Goal: Submit feedback/report problem

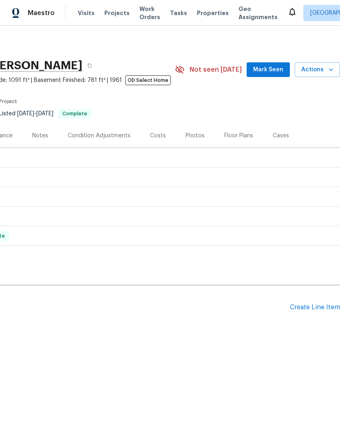
scroll to position [0, 121]
click at [326, 72] on span "Actions" at bounding box center [317, 70] width 32 height 10
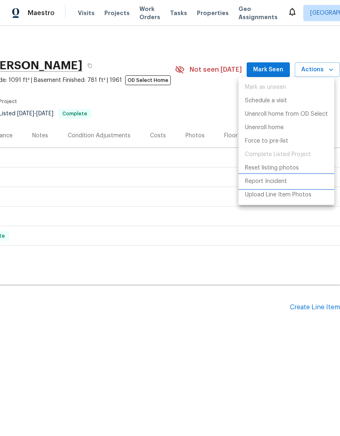
click at [273, 180] on p "Report Incident" at bounding box center [266, 181] width 42 height 9
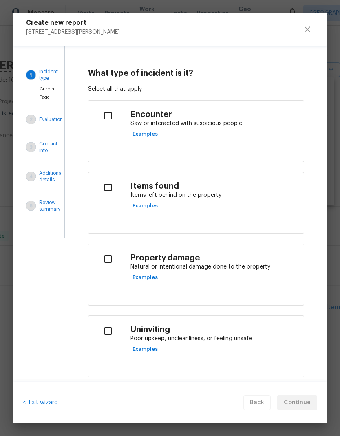
click at [108, 116] on input "checkbox" at bounding box center [108, 115] width 26 height 17
checkbox input "true"
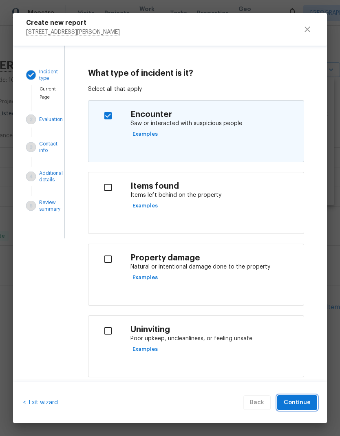
click at [302, 400] on span "Continue" at bounding box center [296, 403] width 27 height 10
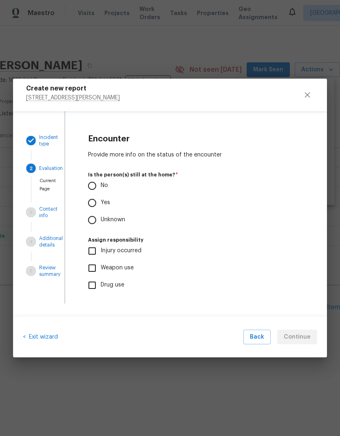
click at [94, 185] on input "No" at bounding box center [91, 185] width 17 height 17
radio input "true"
click at [291, 332] on span "Continue" at bounding box center [296, 337] width 27 height 10
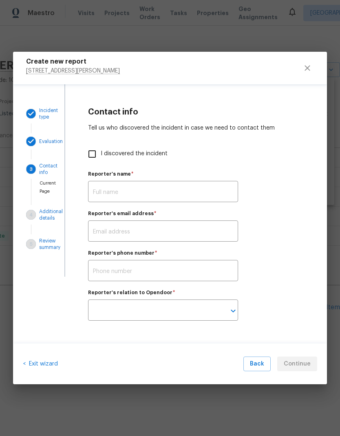
click at [93, 152] on input "I discovered the incident" at bounding box center [91, 153] width 17 height 17
checkbox input "true"
type input "[PERSON_NAME]"
type input "[PERSON_NAME][EMAIL_ADDRESS][PERSON_NAME][DOMAIN_NAME]"
type input "Opendoor employee"
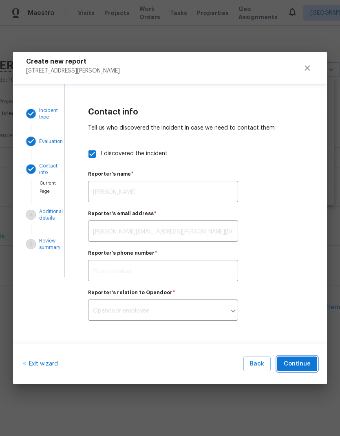
click at [294, 363] on span "Continue" at bounding box center [296, 364] width 27 height 10
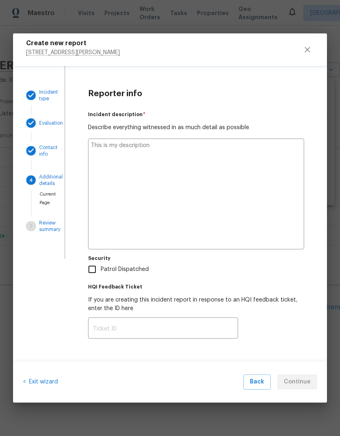
click at [127, 155] on textarea at bounding box center [196, 193] width 216 height 111
type textarea "S"
type textarea "x"
type textarea "St"
type textarea "x"
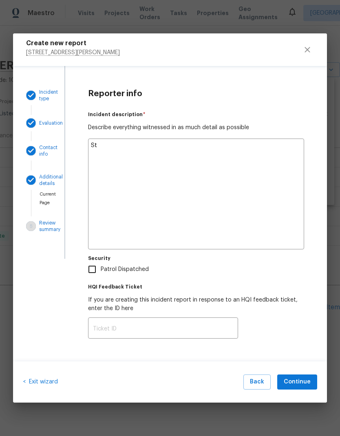
type textarea "Sto"
type textarea "x"
type textarea "Stop"
type textarea "x"
type textarea "Stopp"
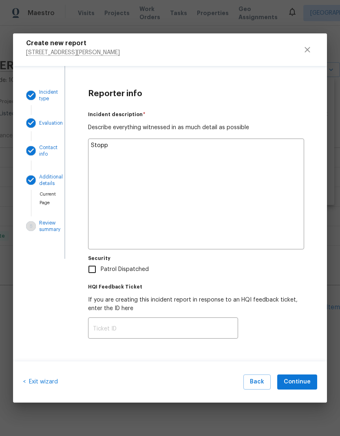
type textarea "x"
type textarea "Stop"
type textarea "x"
type textarea "Sto"
type textarea "x"
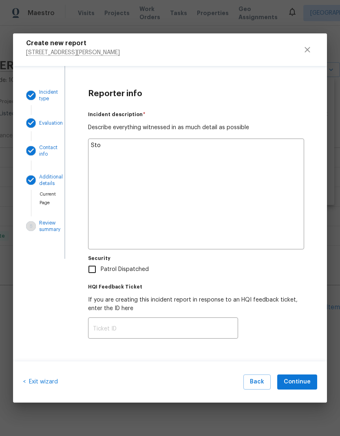
type textarea "St"
type textarea "x"
type textarea "S"
type textarea "x"
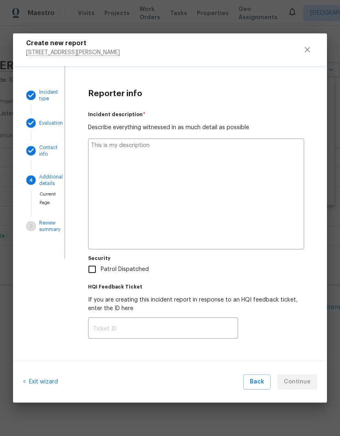
type textarea "I"
type textarea "x"
type textarea "I"
type textarea "x"
type textarea "I s"
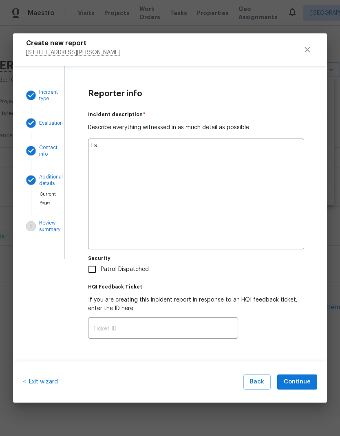
type textarea "x"
type textarea "I st"
type textarea "x"
type textarea "I sto"
type textarea "x"
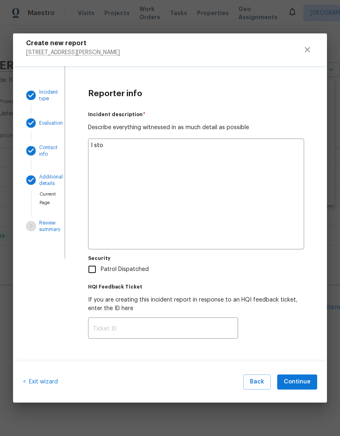
type textarea "I stop"
type textarea "x"
type textarea "I stopp"
type textarea "x"
type textarea "I stoppe"
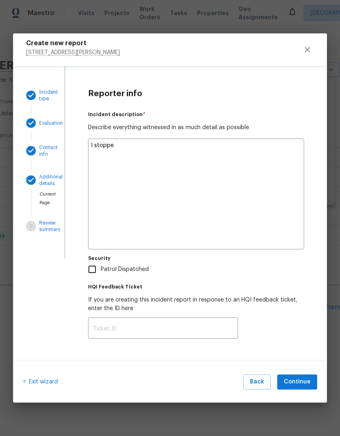
type textarea "x"
type textarea "I stopped"
type textarea "x"
type textarea "I stopped"
type textarea "x"
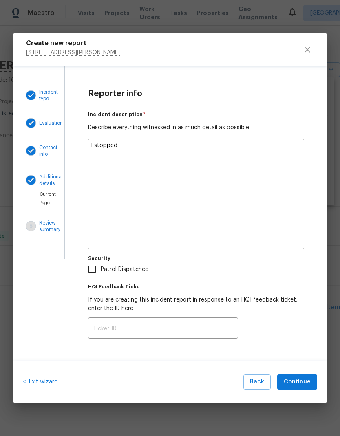
type textarea "I stopped b"
type textarea "x"
type textarea "I stopped by"
type textarea "x"
type textarea "I stopped by"
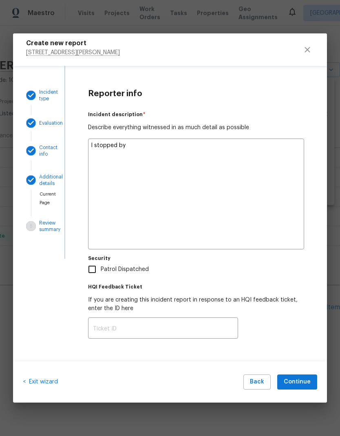
type textarea "x"
type textarea "I stopped by f"
type textarea "x"
type textarea "I stopped by fo"
type textarea "x"
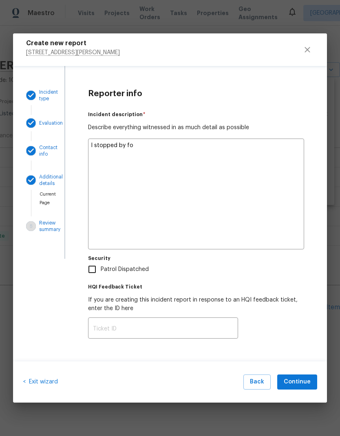
type textarea "I stopped by for"
type textarea "x"
type textarea "I stopped by for"
type textarea "x"
type textarea "I stopped by for a"
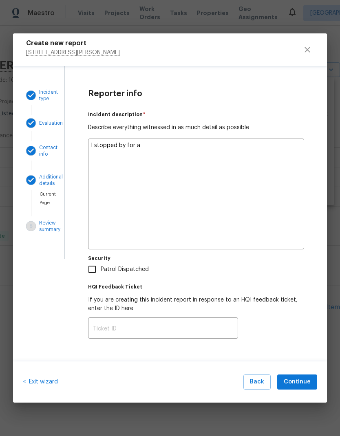
type textarea "x"
type textarea "I stopped by for a"
type textarea "x"
type textarea "I stopped by for a h"
type textarea "x"
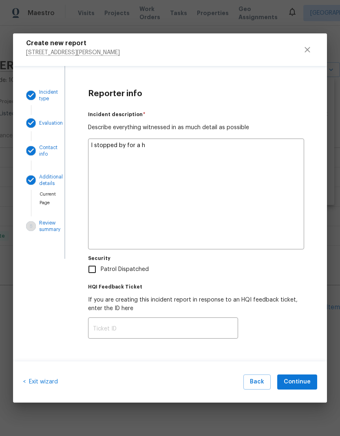
type textarea "I stopped by for a ho"
type textarea "x"
type textarea "I stopped by for a hom"
type textarea "x"
type textarea "I stopped by for a home"
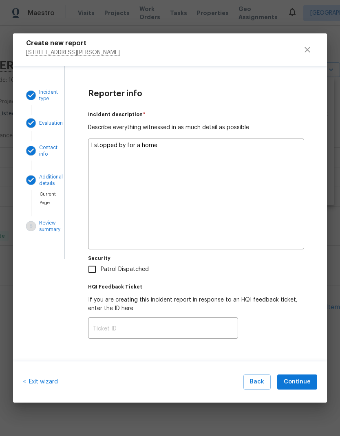
type textarea "x"
type textarea "I stopped by for a home"
type textarea "x"
type textarea "I stopped by for a home c"
type textarea "x"
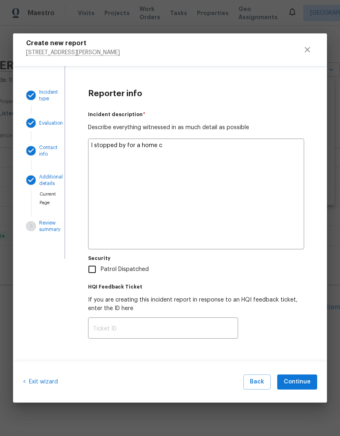
type textarea "I stopped by for a home ch"
type textarea "x"
type textarea "I stopped by for a home che"
type textarea "x"
type textarea "I stopped by for a home chec"
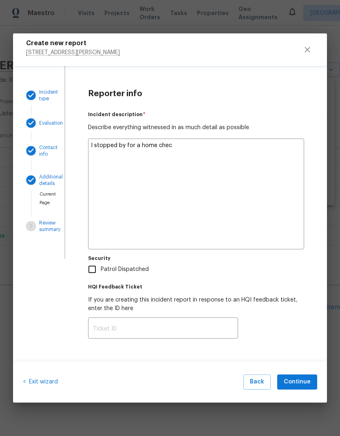
type textarea "x"
type textarea "I stopped by for a home check"
type textarea "x"
type textarea "I stopped by for a home check"
type textarea "x"
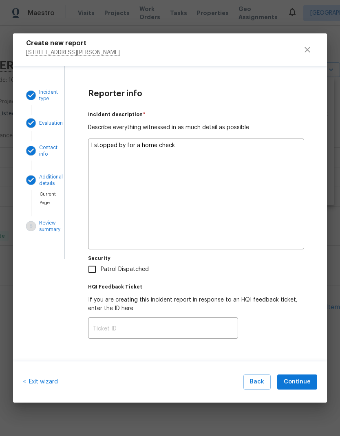
type textarea "I stopped by for a home check u"
type textarea "x"
type textarea "I stopped by for a home check up"
type textarea "x"
type textarea "I stopped by for a home check up"
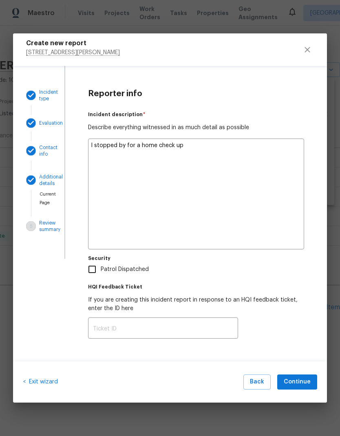
type textarea "x"
type textarea "I stopped by for a home check up t"
type textarea "x"
type textarea "I stopped by for a home check up to"
type textarea "x"
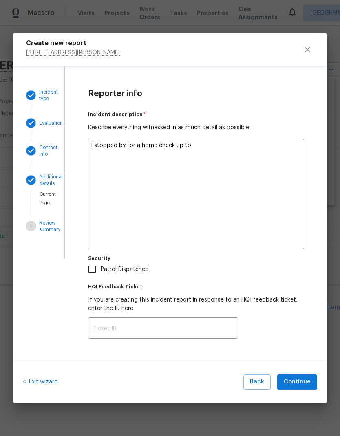
type textarea "I stopped by for a home check up [PERSON_NAME]"
type textarea "x"
type textarea "I stopped by for a home check up toda"
type textarea "x"
type textarea "I stopped by for a home check up [DATE]"
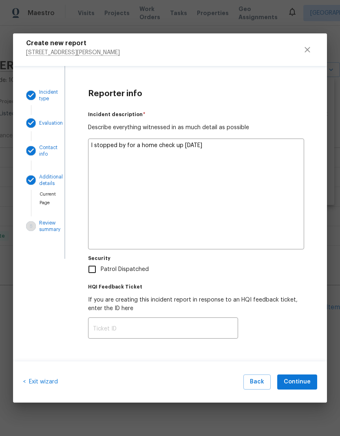
type textarea "x"
type textarea "I stopped by for a home check up [DATE]."
type textarea "x"
type textarea "I stopped by for a home check up [DATE]."
type textarea "x"
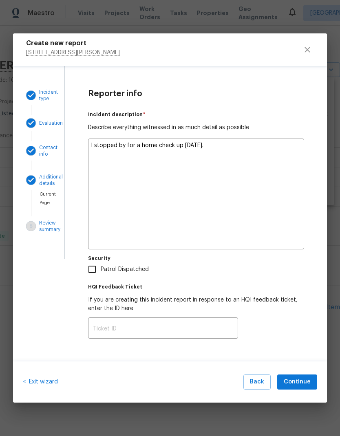
type textarea "I stopped by for a home check up [DATE]. T"
type textarea "x"
type textarea "I stopped by for a home check up [DATE]. Th"
type textarea "x"
type textarea "I stopped by for a home check up [DATE]. The"
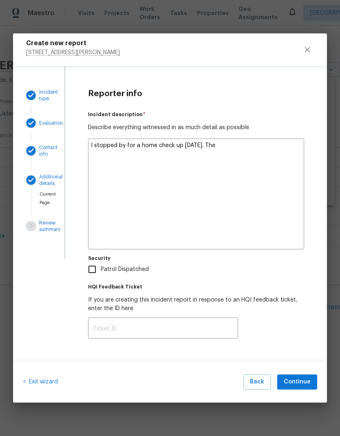
type textarea "x"
type textarea "I stopped by for a home check up [DATE]. The"
type textarea "x"
type textarea "I stopped by for a home check up [DATE]. The h"
type textarea "x"
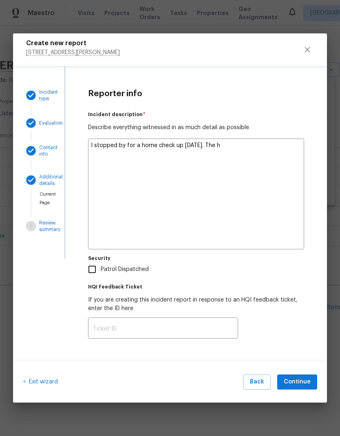
type textarea "I stopped by for a home check up [DATE]. The ho"
type textarea "x"
type textarea "I stopped by for a home check up [DATE]. The hom"
type textarea "x"
type textarea "I stopped by for a home check up [DATE]. The home"
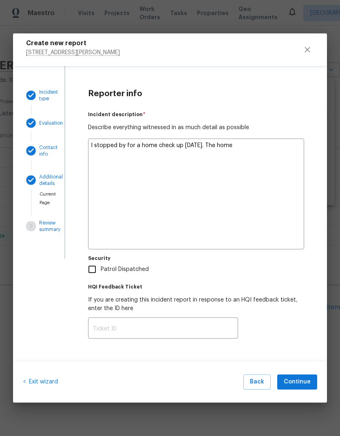
type textarea "x"
type textarea "I stopped by for a home check up [DATE]. The homes"
type textarea "x"
type textarea "I stopped by for a home check up [DATE]. The homes"
type textarea "x"
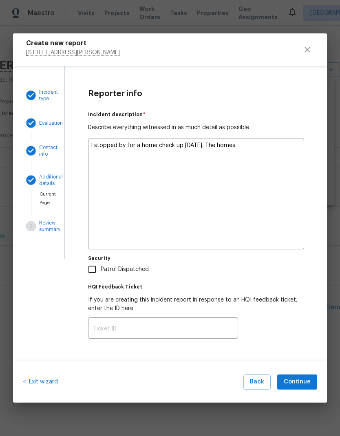
type textarea "I stopped by for a home check up [DATE]. The homes h"
type textarea "x"
type textarea "I stopped by for a home check up [DATE]. The homes ha"
type textarea "x"
type textarea "I stopped by for a home check up [DATE]. The homes has"
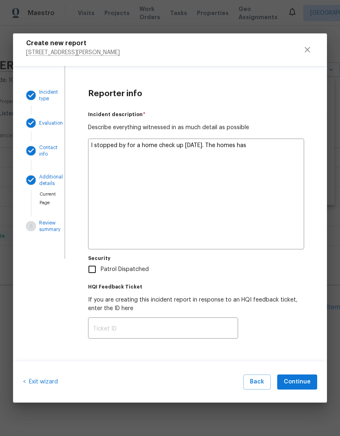
type textarea "x"
type textarea "I stopped by for a home check up [DATE]. The homes has"
type textarea "x"
type textarea "I stopped by for a home check up [DATE]. The homes has h"
type textarea "x"
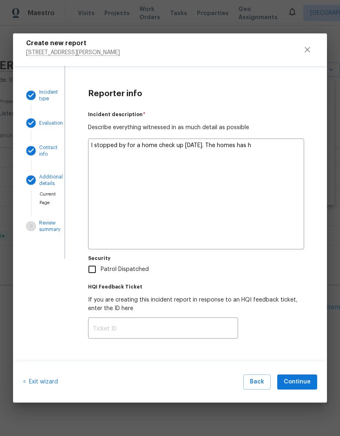
type textarea "I stopped by for a home check up [DATE]. The homes has ha"
type textarea "x"
type textarea "I stopped by for a home check up [DATE]. The homes has has"
type textarea "x"
type textarea "I stopped by for a home check up [DATE]. The homes has ha"
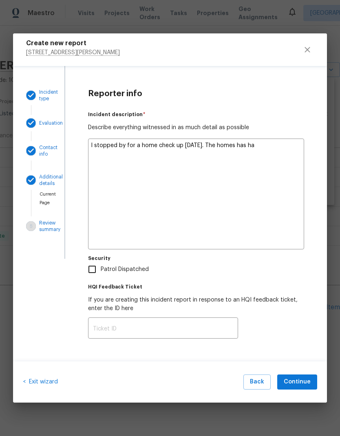
type textarea "x"
type textarea "I stopped by for a home check up [DATE]. The homes has had"
type textarea "x"
type textarea "I stopped by for a home check up [DATE]. The homes has had"
type textarea "x"
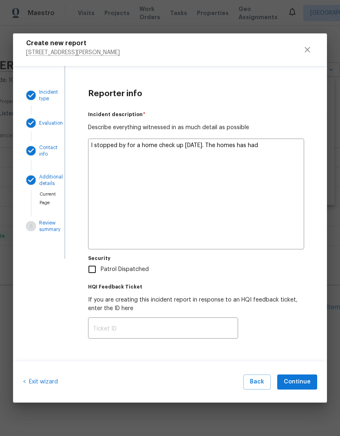
type textarea "I stopped by for a home check up [DATE]. The homes has had a"
type textarea "x"
type textarea "I stopped by for a home check up [DATE]. The homes has had al"
type textarea "x"
type textarea "I stopped by for a home check up [DATE]. The homes has had all"
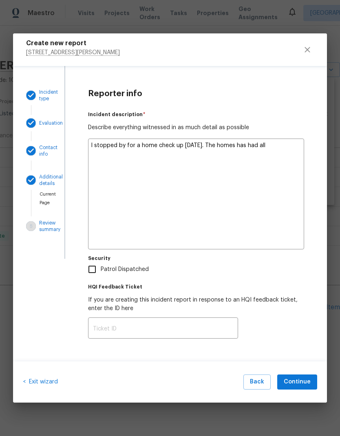
type textarea "x"
type textarea "I stopped by for a home check up [DATE]. The homes has had all"
type textarea "x"
type textarea "I stopped by for a home check up [DATE]. The homes has had all t"
type textarea "x"
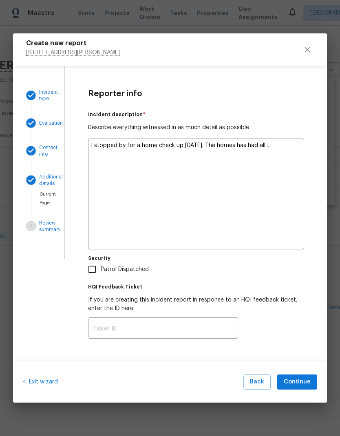
type textarea "I stopped by for a home check up [DATE]. The homes has had all th"
type textarea "x"
type textarea "I stopped by for a home check up [DATE]. The homes has had all the"
type textarea "x"
type textarea "I stopped by for a home check up [DATE]. The homes has had all the"
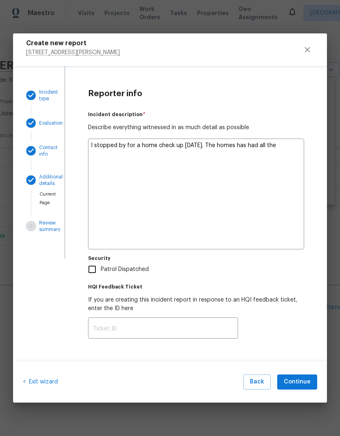
type textarea "x"
type textarea "I stopped by for a home check up [DATE]. The homes has had all the s"
type textarea "x"
type textarea "I stopped by for a home check up [DATE]. The homes has had all the st"
type textarea "x"
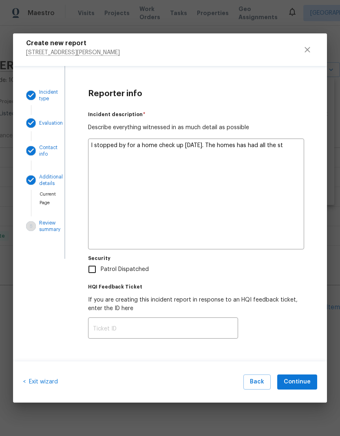
type textarea "I stopped by for a home check up [DATE]. The homes has had all the sti"
type textarea "x"
type textarea "I stopped by for a home check up [DATE]. The homes has had all the stic"
type textarea "x"
type textarea "I stopped by for a home check up [DATE]. The homes has had all the stick"
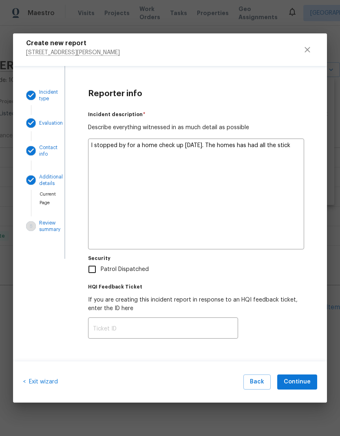
type textarea "x"
type textarea "I stopped by for a home check up [DATE]. The homes has had all the sticke"
type textarea "x"
type textarea "I stopped by for a home check up [DATE]. The homes has had all the sticker"
type textarea "x"
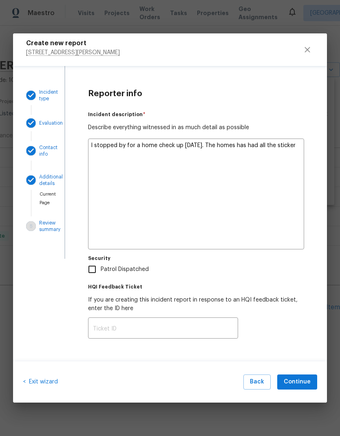
type textarea "I stopped by for a home check up [DATE]. The homes has had all the stickers"
type textarea "x"
type textarea "I stopped by for a home check up [DATE]. The homes has had all the stickers"
type textarea "x"
type textarea "I stopped by for a home check up [DATE]. The homes has had all the stickers r"
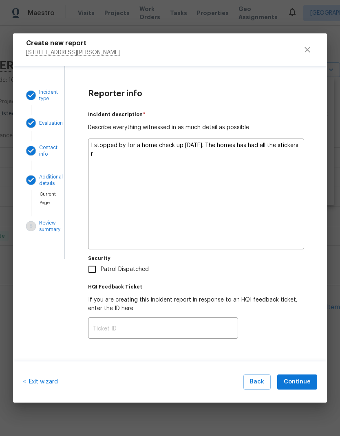
type textarea "x"
type textarea "I stopped by for a home check up [DATE]. The homes has had all the stickers re"
type textarea "x"
type textarea "I stopped by for a home check up [DATE]. The homes has had all the stickers rem"
type textarea "x"
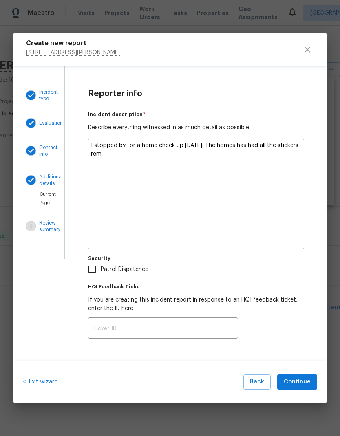
type textarea "I stopped by for a home check up [DATE]. The homes has had all the stickers remo"
type textarea "x"
type textarea "I stopped by for a home check up [DATE]. The homes has had all the stickers rem…"
type textarea "x"
type textarea "I stopped by for a home check up [DATE]. The homes has had all the stickers rem…"
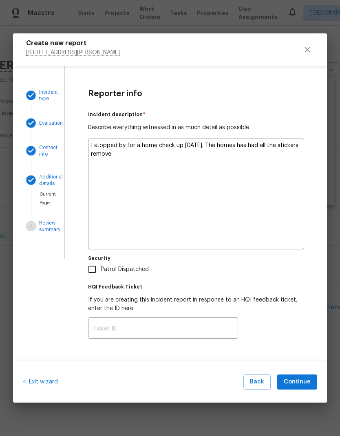
type textarea "x"
type textarea "I stopped by for a home check up [DATE]. The homes has had all the stickers rem…"
type textarea "x"
type textarea "I stopped by for a home check up [DATE]. The homes has had all the stickers rem…"
type textarea "x"
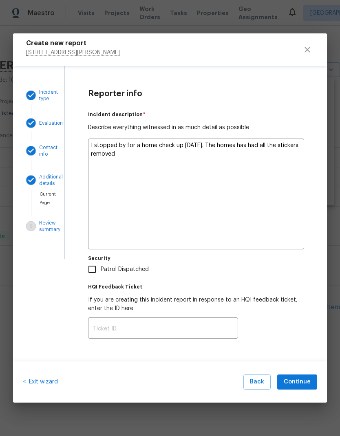
type textarea "I stopped by for a home check up [DATE]. The homes has had all the stickers rem…"
type textarea "x"
type textarea "I stopped by for a home check up [DATE]. The homes has had all the stickers rem…"
type textarea "x"
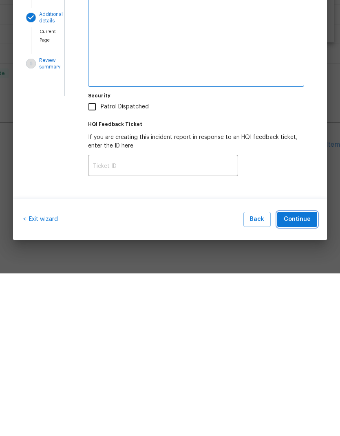
click at [292, 377] on span "Continue" at bounding box center [296, 382] width 27 height 10
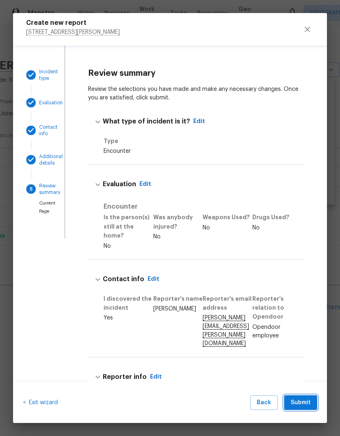
click at [300, 402] on span "Submit" at bounding box center [300, 403] width 20 height 10
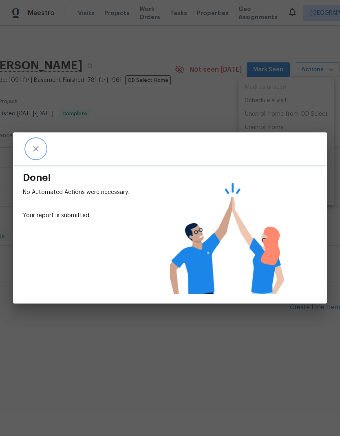
click at [34, 151] on icon "close" at bounding box center [35, 148] width 5 height 5
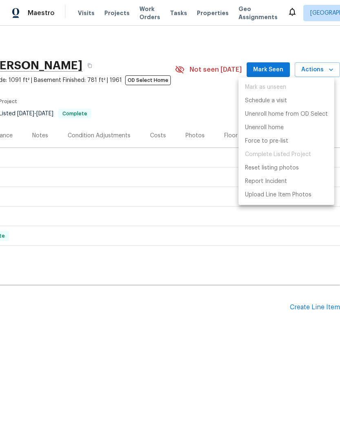
click at [220, 340] on div at bounding box center [170, 218] width 340 height 436
